Goal: Browse casually: Explore the website without a specific task or goal

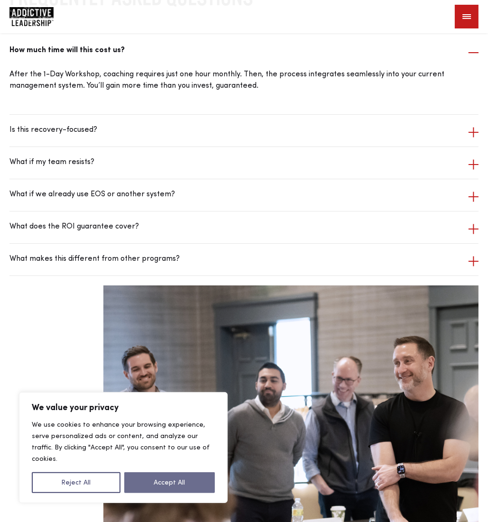
click at [159, 480] on button "Accept All" at bounding box center [169, 482] width 91 height 21
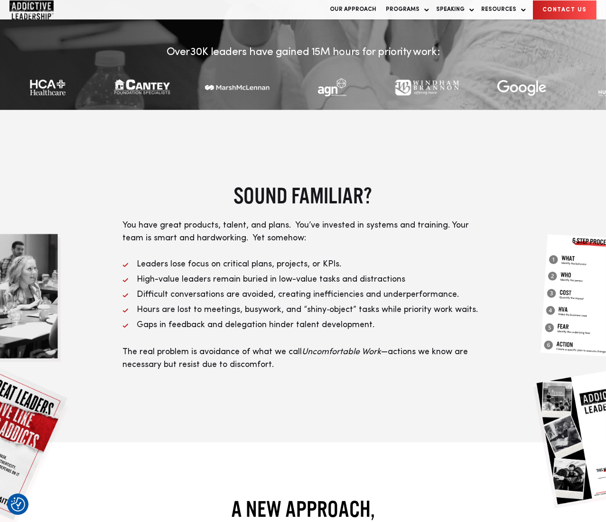
scroll to position [474, 0]
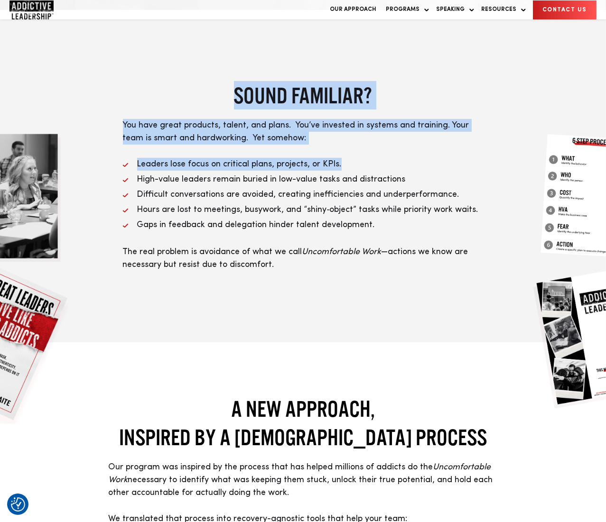
drag, startPoint x: 234, startPoint y: 102, endPoint x: 367, endPoint y: 160, distance: 145.3
click at [368, 157] on div "SOUND FAMILIAR? You have great products, talent, and plans. You’ve invested in …" at bounding box center [303, 176] width 360 height 190
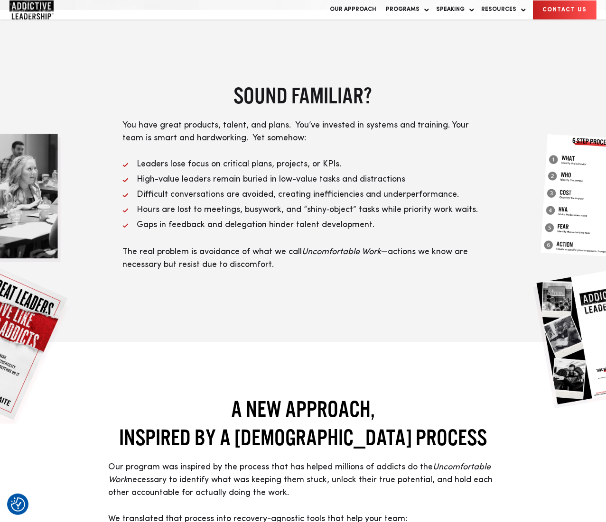
drag, startPoint x: 367, startPoint y: 160, endPoint x: 302, endPoint y: 262, distance: 120.9
click at [302, 262] on p "The real problem is avoidance of what we call Uncomfortable Work —actions we kn…" at bounding box center [303, 259] width 360 height 26
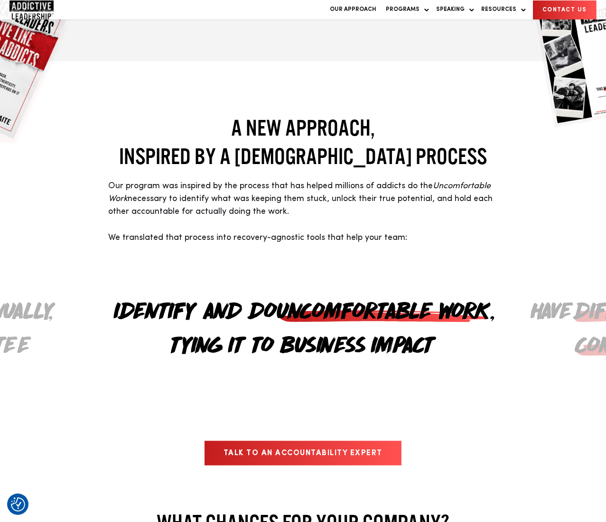
scroll to position [806, 0]
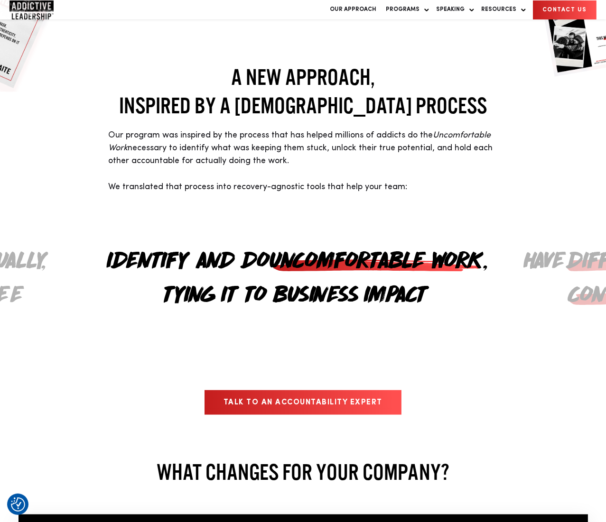
drag, startPoint x: 178, startPoint y: 261, endPoint x: 322, endPoint y: 267, distance: 144.3
click at [150, 239] on div "Identify and do Uncomfortable Work , tying it to business impact" at bounding box center [296, 274] width 424 height 163
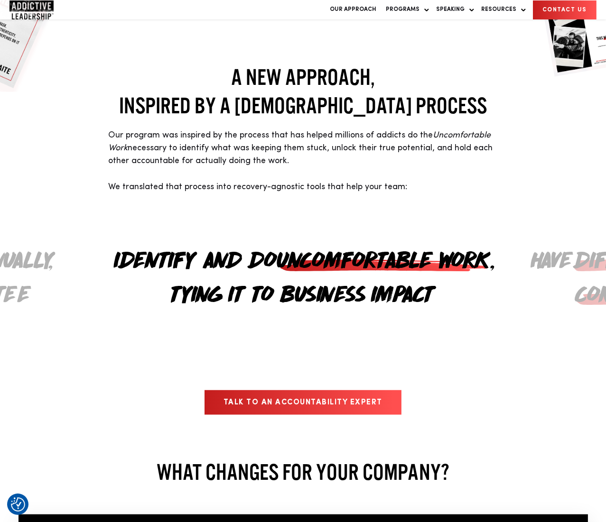
drag, startPoint x: 381, startPoint y: 272, endPoint x: 165, endPoint y: 245, distance: 217.9
click at [165, 245] on h2 "Identify and do Uncomfortable Work , tying it to business impact" at bounding box center [303, 275] width 424 height 68
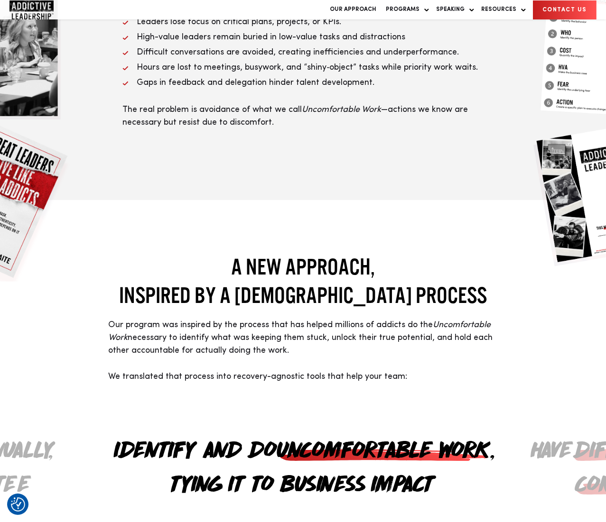
scroll to position [854, 0]
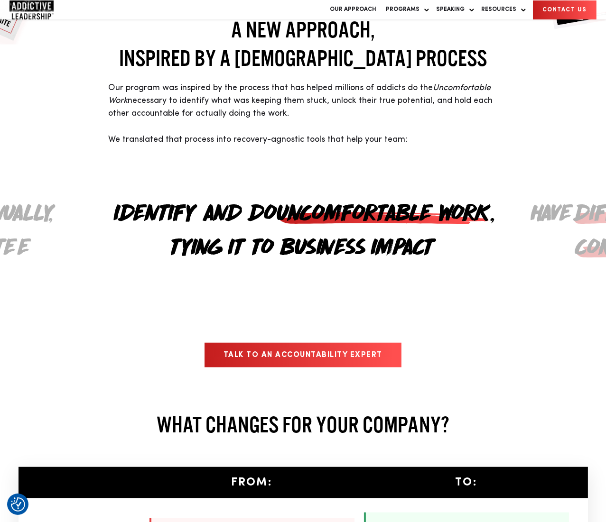
drag, startPoint x: 149, startPoint y: 207, endPoint x: 220, endPoint y: 223, distance: 72.1
click at [122, 205] on h2 "Identify and do Uncomfortable Work , tying it to business impact" at bounding box center [303, 227] width 424 height 68
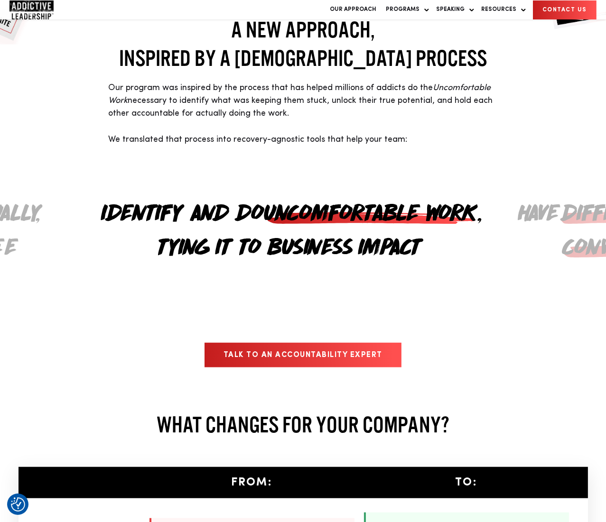
drag, startPoint x: 377, startPoint y: 230, endPoint x: 122, endPoint y: 217, distance: 255.5
click at [122, 217] on h2 "Identify and do Uncomfortable Work , tying it to business impact" at bounding box center [290, 227] width 424 height 68
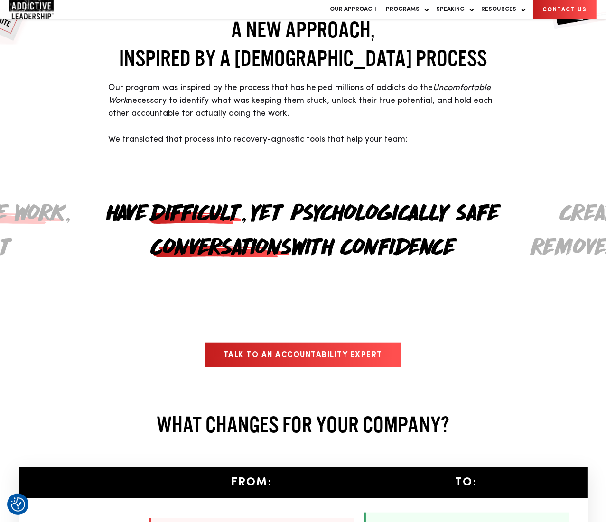
drag, startPoint x: 357, startPoint y: 225, endPoint x: 37, endPoint y: 204, distance: 320.3
drag, startPoint x: 336, startPoint y: 225, endPoint x: 192, endPoint y: 229, distance: 144.7
click at [145, 221] on h2 "Have difficult , yet psychologically safe conversations with confidence" at bounding box center [303, 227] width 424 height 68
drag, startPoint x: 342, startPoint y: 236, endPoint x: 85, endPoint y: 228, distance: 256.7
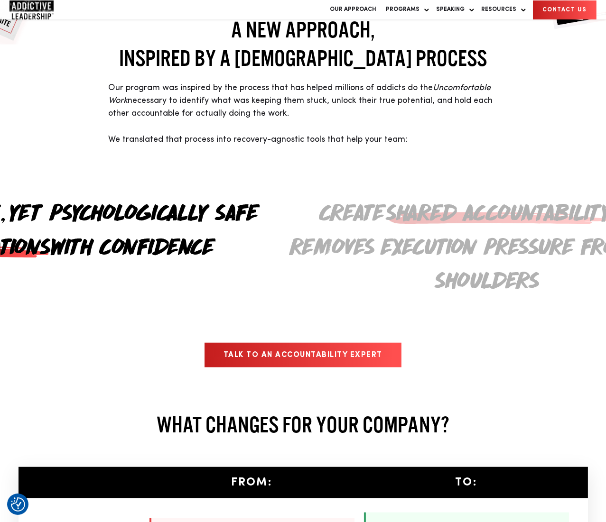
drag, startPoint x: 387, startPoint y: 238, endPoint x: 156, endPoint y: 243, distance: 231.0
click at [128, 239] on h2 "Have difficult , yet psychologically safe conversations with confidence" at bounding box center [62, 227] width 424 height 68
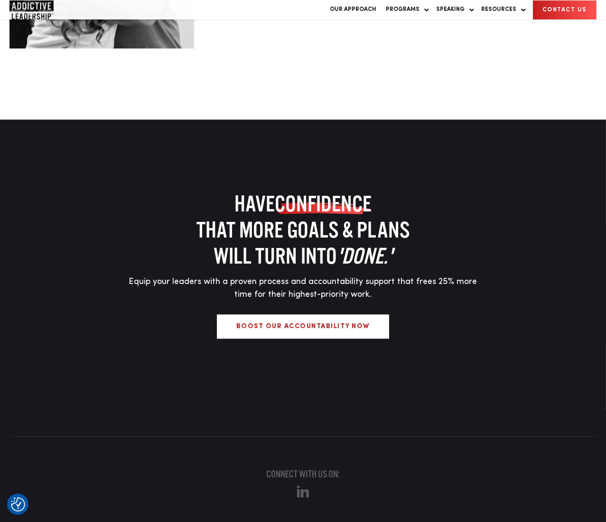
scroll to position [2951, 0]
